Goal: Download file/media

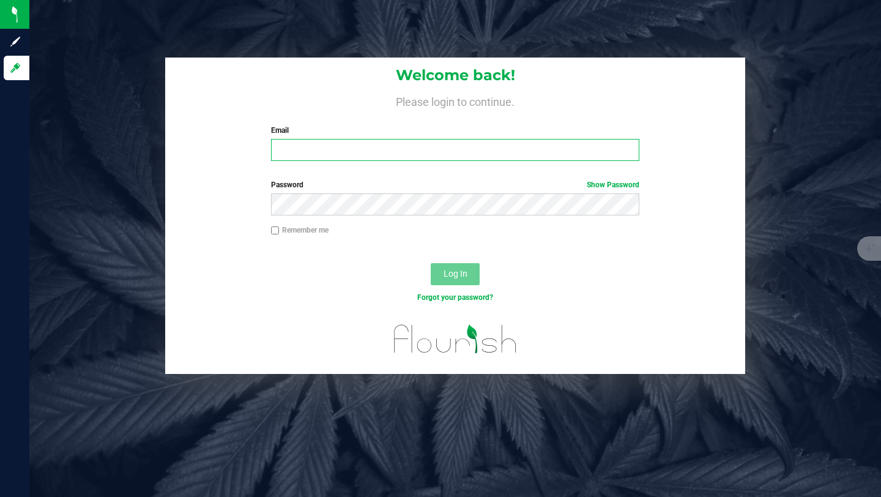
click at [302, 144] on input "Email" at bounding box center [455, 150] width 368 height 22
type input "[EMAIL_ADDRESS][DOMAIN_NAME]"
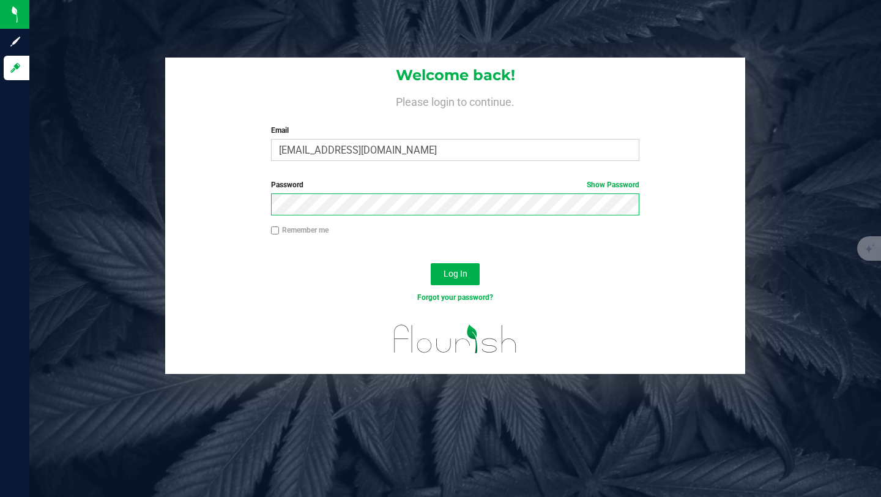
click at [431, 263] on button "Log In" at bounding box center [455, 274] width 49 height 22
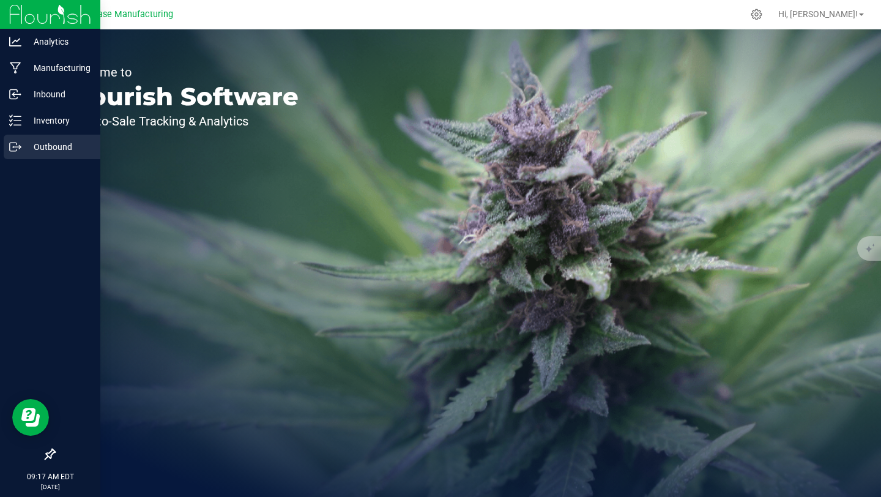
click at [53, 146] on p "Outbound" at bounding box center [57, 147] width 73 height 15
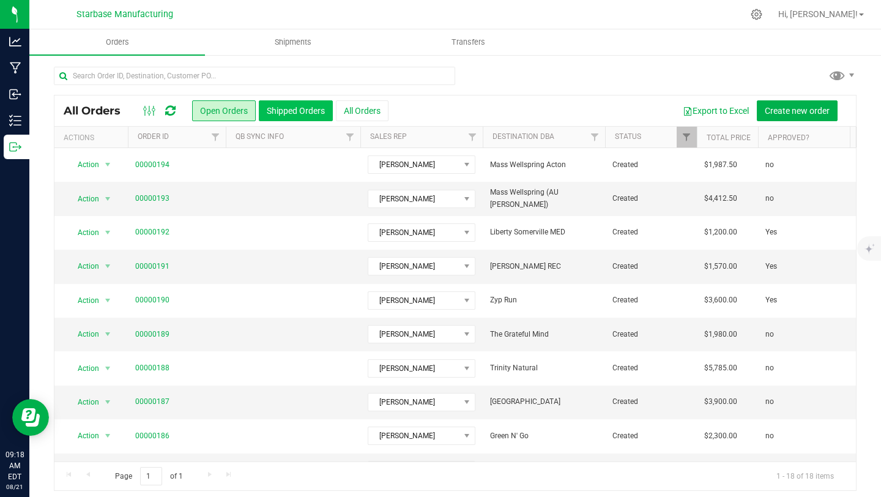
click at [285, 110] on button "Shipped Orders" at bounding box center [296, 110] width 74 height 21
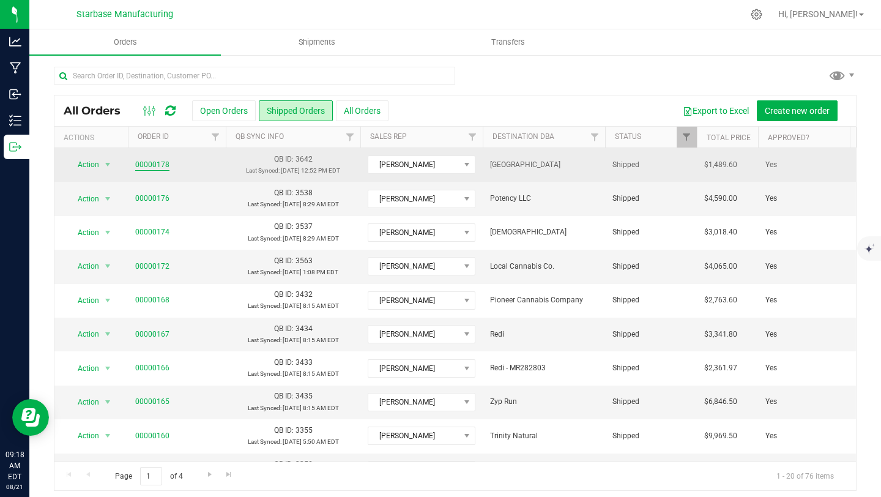
click at [144, 167] on link "00000178" at bounding box center [152, 165] width 34 height 12
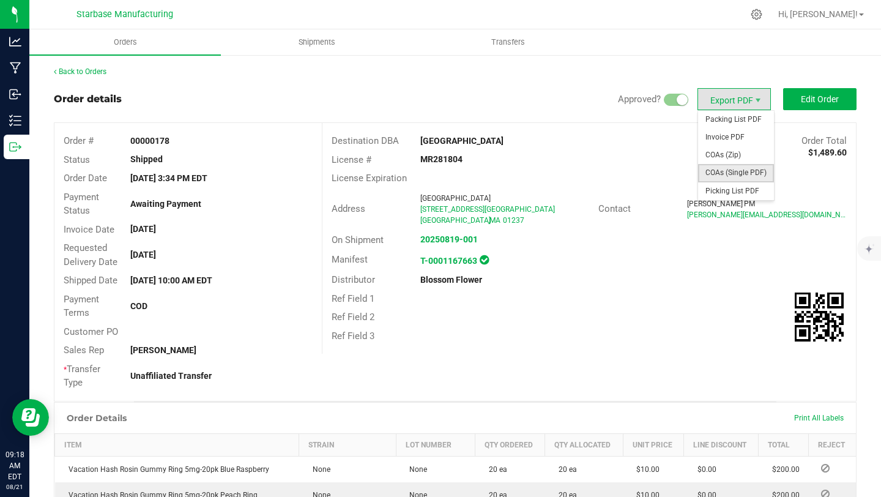
click at [737, 176] on span "COAs (Single PDF)" at bounding box center [736, 173] width 76 height 18
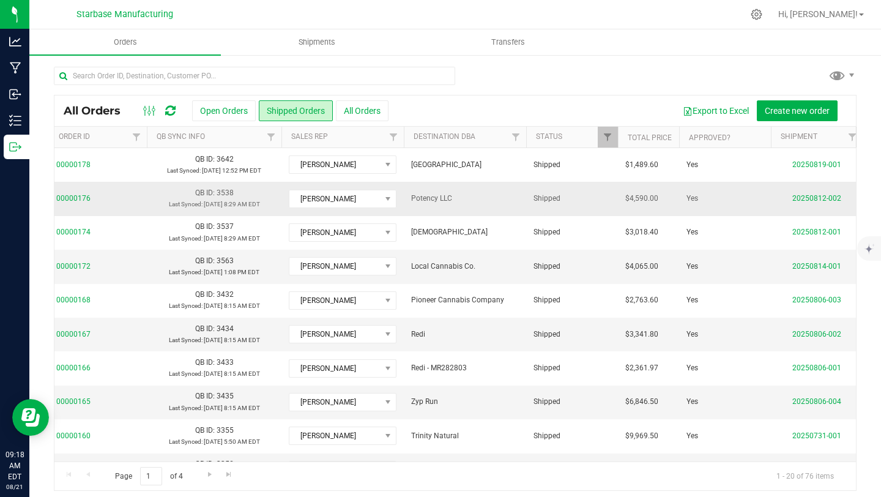
scroll to position [0, 145]
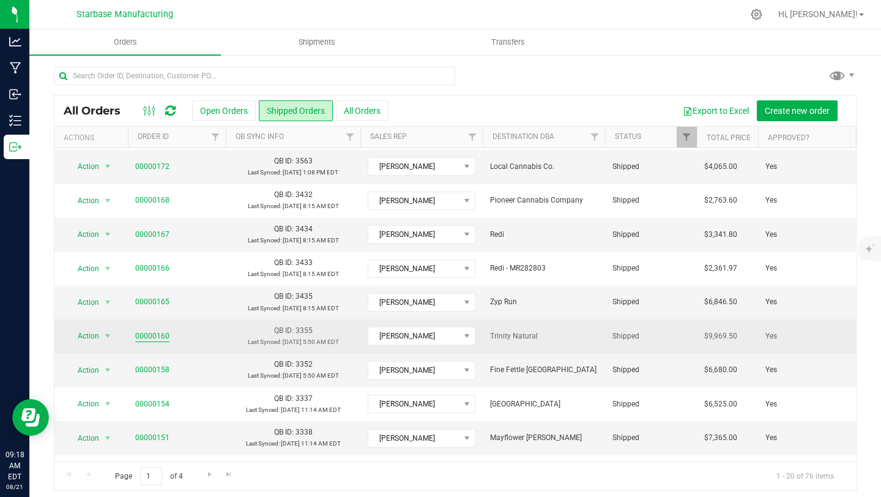
click at [152, 336] on link "00000160" at bounding box center [152, 336] width 34 height 12
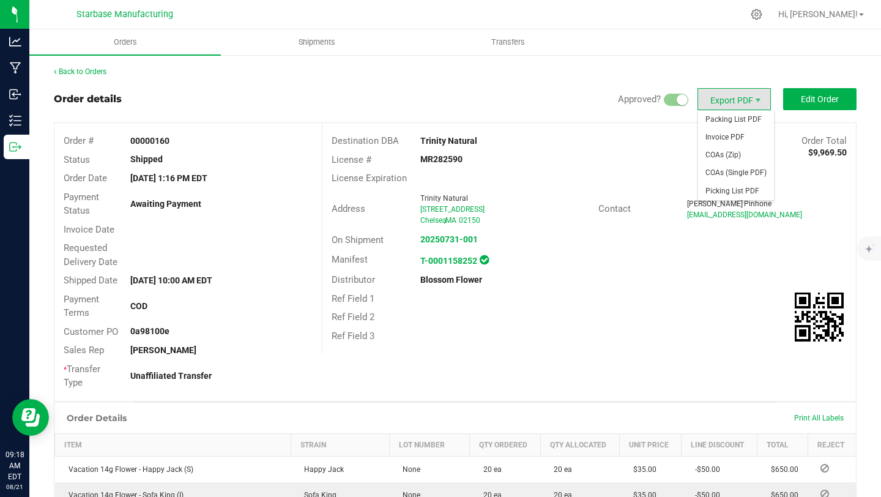
click at [747, 97] on span "Export PDF" at bounding box center [734, 99] width 73 height 22
click at [740, 171] on span "COAs (Single PDF)" at bounding box center [736, 173] width 76 height 18
click at [718, 158] on span "COAs (Zip)" at bounding box center [736, 155] width 76 height 18
